Goal: Register for event/course

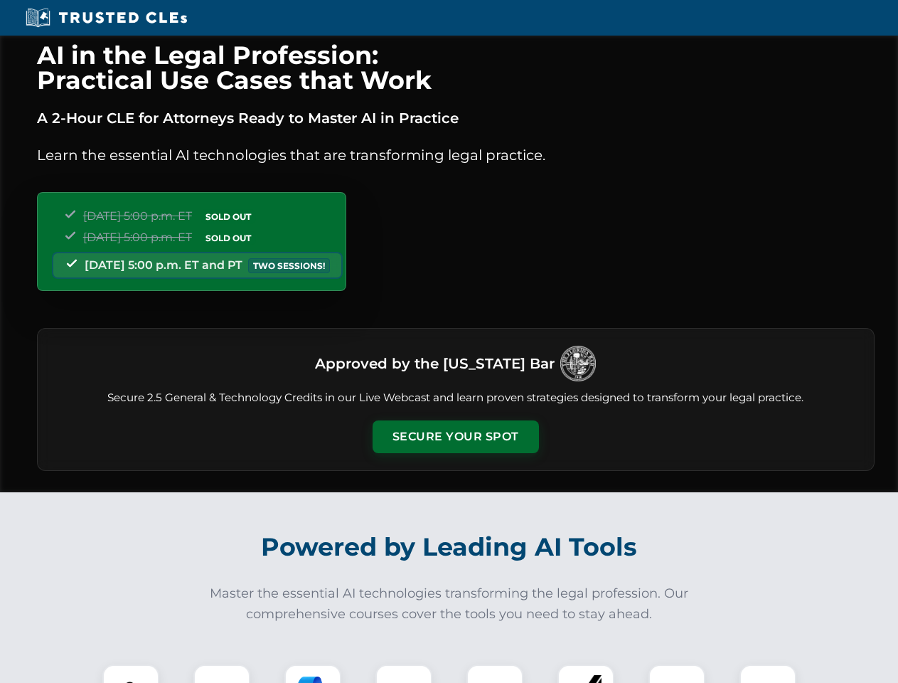
click at [455, 437] on button "Secure Your Spot" at bounding box center [456, 436] width 166 height 33
click at [131, 673] on img at bounding box center [130, 692] width 41 height 41
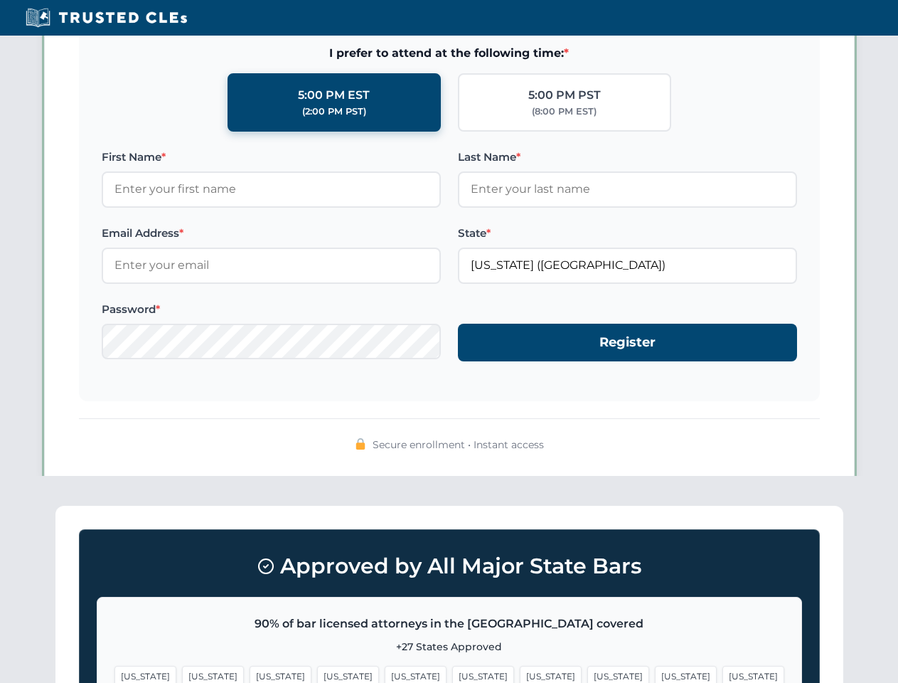
click at [520, 673] on span "[US_STATE]" at bounding box center [551, 676] width 62 height 21
click at [655, 673] on span "[US_STATE]" at bounding box center [686, 676] width 62 height 21
